Goal: Register for event/course

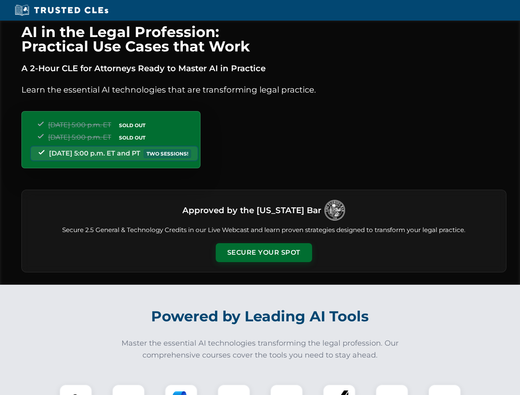
click at [264, 253] on button "Secure Your Spot" at bounding box center [264, 252] width 96 height 19
click at [76, 390] on img at bounding box center [76, 401] width 24 height 24
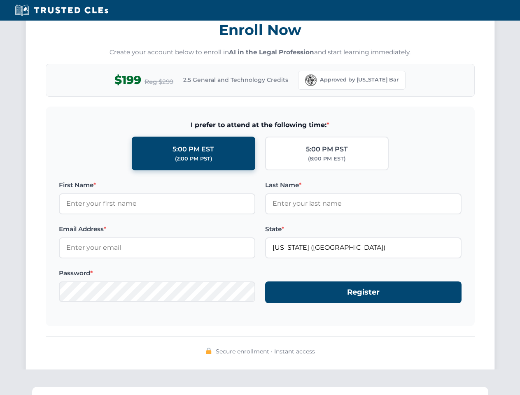
scroll to position [808, 0]
